Goal: Find specific page/section: Find specific page/section

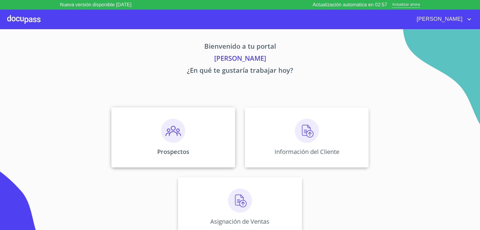
click at [171, 135] on img at bounding box center [173, 131] width 24 height 24
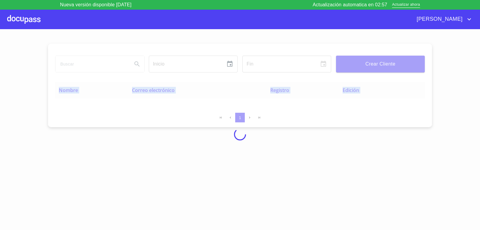
click at [171, 135] on div at bounding box center [240, 134] width 480 height 210
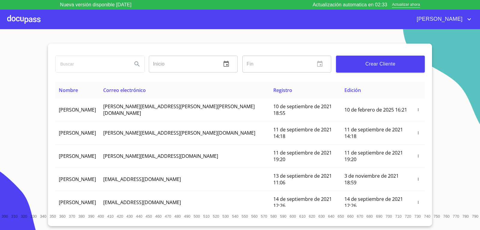
click at [124, 65] on input "search" at bounding box center [92, 64] width 72 height 16
type input "[PERSON_NAME]"
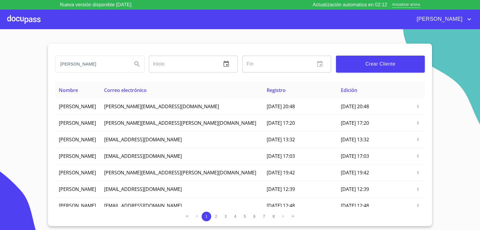
click at [285, 209] on div "[PERSON_NAME] ​ Fin ​ Crear Cliente Nombre Correo electrónico Registro Edición …" at bounding box center [240, 135] width 384 height 182
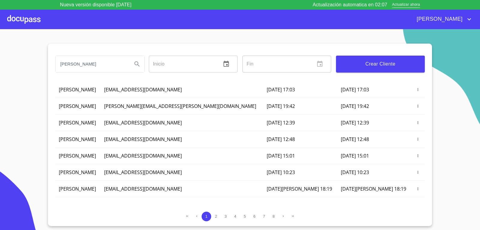
scroll to position [106, 0]
click at [272, 217] on span "8" at bounding box center [273, 216] width 5 height 5
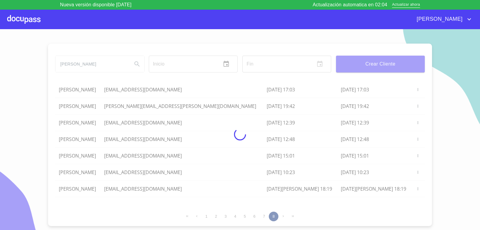
scroll to position [0, 0]
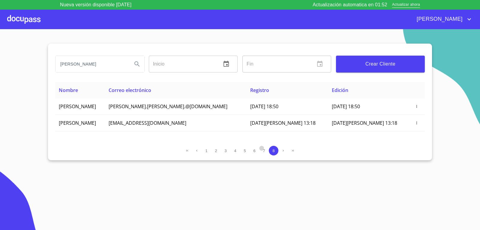
click at [266, 150] on span "7" at bounding box center [264, 150] width 5 height 5
